Goal: Information Seeking & Learning: Learn about a topic

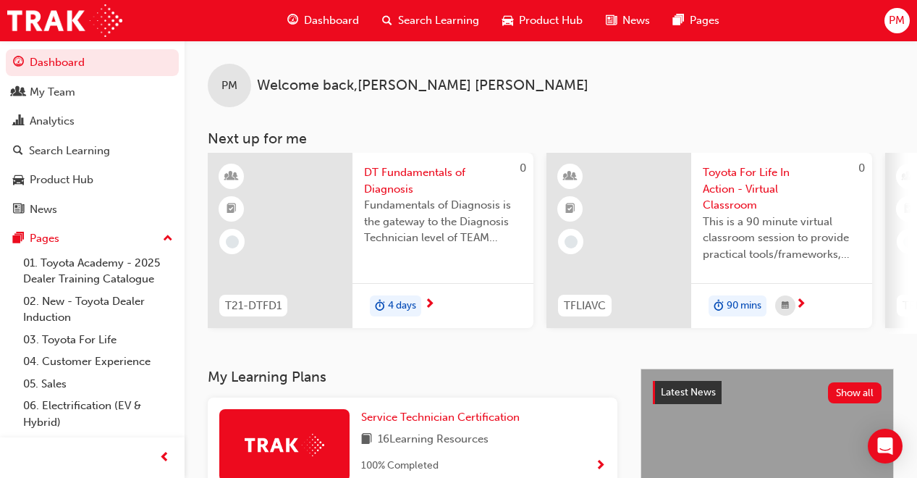
click at [100, 67] on link "Dashboard" at bounding box center [92, 62] width 173 height 27
click at [79, 148] on div "Search Learning" at bounding box center [69, 151] width 81 height 17
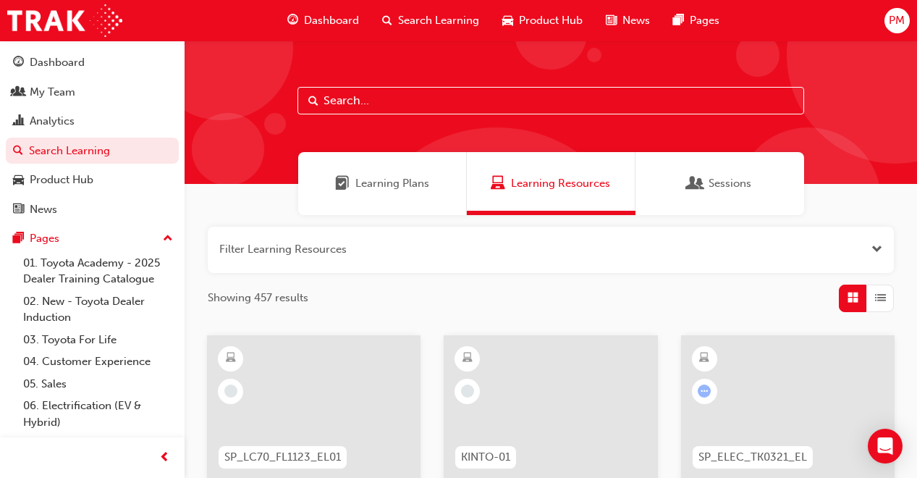
click at [379, 198] on div "Learning Plans" at bounding box center [382, 183] width 169 height 63
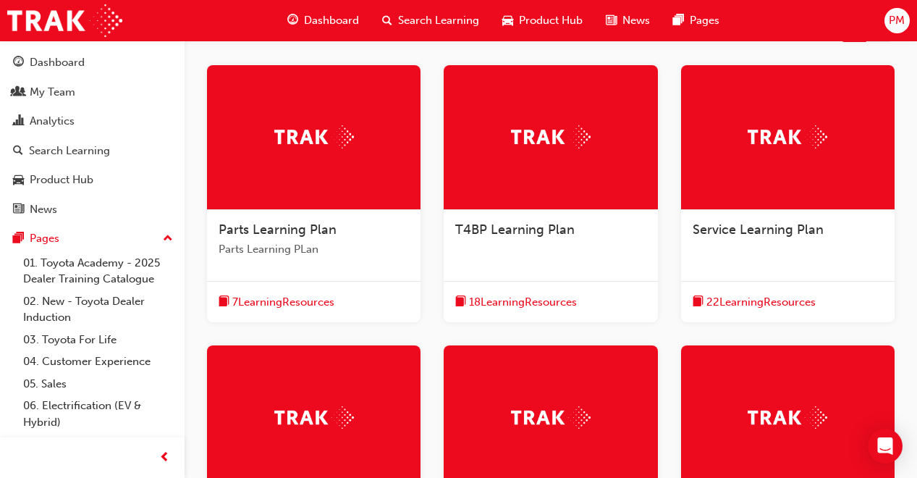
scroll to position [268, 0]
